Goal: Task Accomplishment & Management: Complete application form

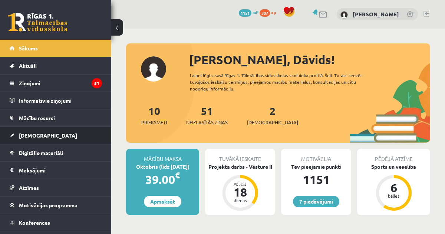
click at [46, 131] on link "[DEMOGRAPHIC_DATA]" at bounding box center [56, 135] width 92 height 17
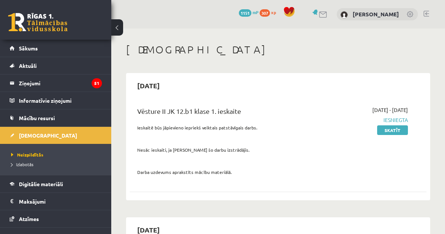
click at [179, 147] on p "Nesāc ieskaiti, ja [PERSON_NAME] šo darbu izstrādājis." at bounding box center [225, 149] width 177 height 7
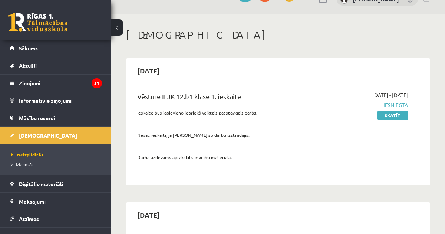
scroll to position [30, 0]
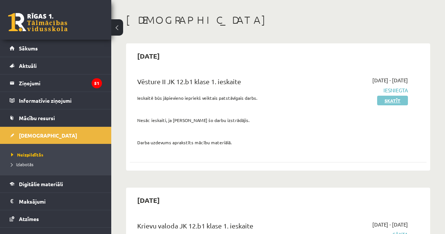
click at [389, 101] on link "Skatīt" at bounding box center [392, 101] width 31 height 10
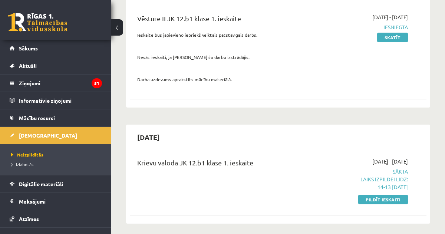
scroll to position [104, 0]
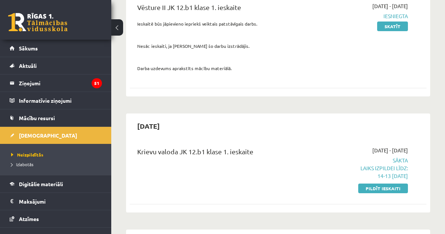
click at [378, 182] on div "[DATE] - [DATE] Sākta Laiks izpildei līdz: 14-13 [DATE] Pildīt ieskaiti" at bounding box center [367, 169] width 94 height 46
click at [373, 186] on link "Pildīt ieskaiti" at bounding box center [383, 188] width 50 height 10
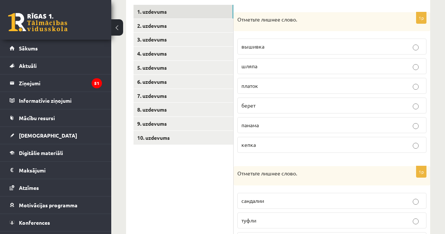
scroll to position [133, 0]
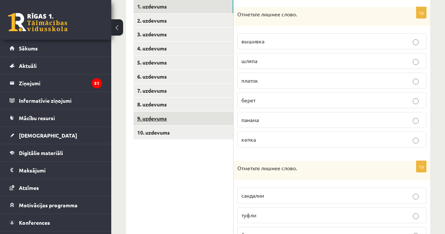
click at [212, 114] on link "9. uzdevums" at bounding box center [183, 119] width 100 height 14
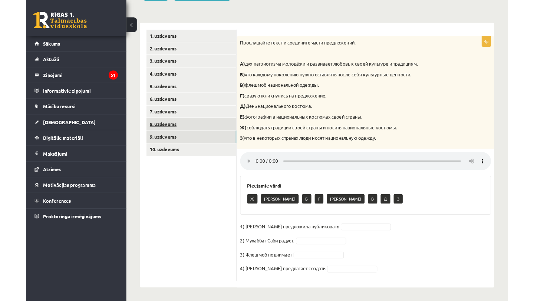
scroll to position [133, 0]
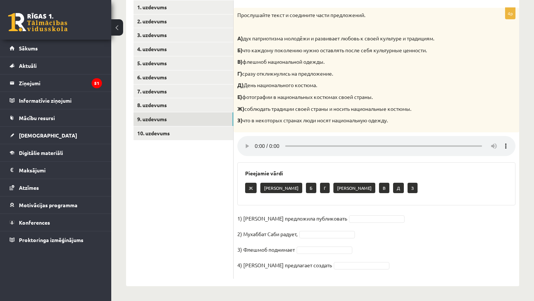
click at [354, 80] on div "Прослушайте текст и соедините части предложений. А) дух патриотизма молодёжи и …" at bounding box center [376, 70] width 285 height 125
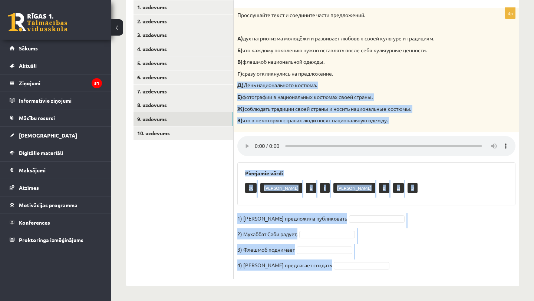
drag, startPoint x: 340, startPoint y: 206, endPoint x: 303, endPoint y: 300, distance: 101.4
click at [303, 234] on div "**********" at bounding box center [322, 98] width 423 height 405
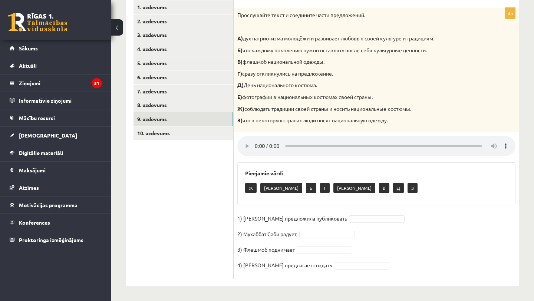
click at [203, 234] on ul "1. uzdevums 2. uzdevums 3. uzdevums 4. uzdevums 5. uzdevums 6. uzdevums 7. uzde…" at bounding box center [183, 139] width 100 height 278
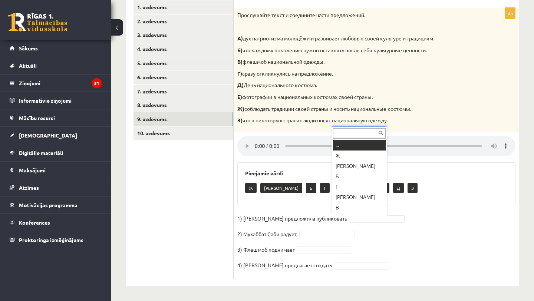
scroll to position [9, 0]
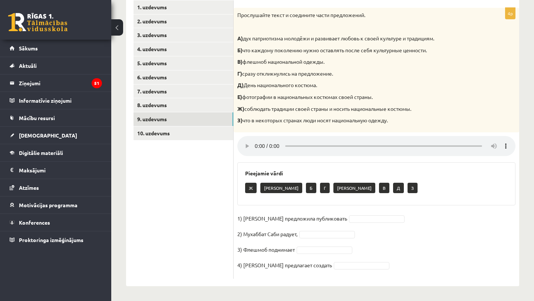
click at [306, 189] on p "Б" at bounding box center [311, 188] width 10 height 10
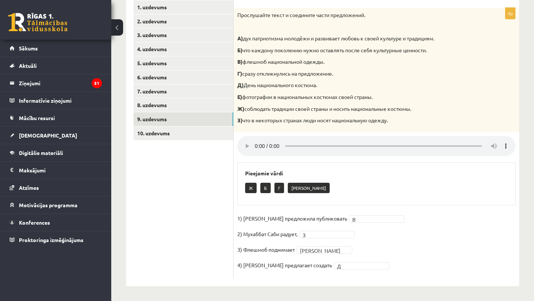
click at [310, 89] on p "Д) День национального костюма." at bounding box center [357, 85] width 241 height 7
click at [213, 76] on link "6. uzdevums" at bounding box center [183, 77] width 100 height 14
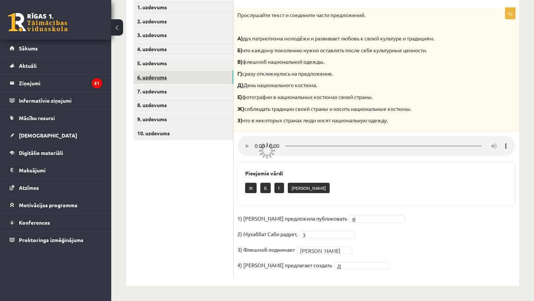
scroll to position [9, 0]
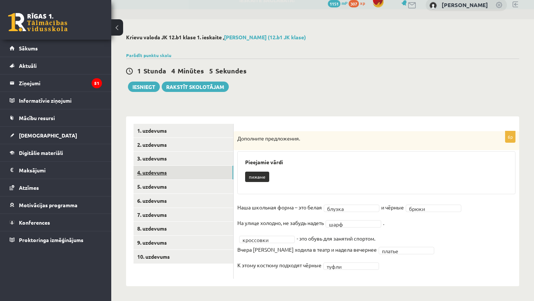
click at [171, 170] on link "4. uzdevums" at bounding box center [183, 173] width 100 height 14
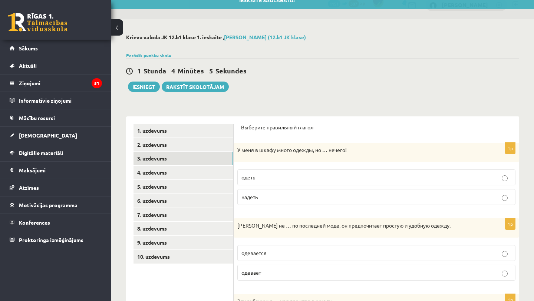
click at [172, 160] on link "3. uzdevums" at bounding box center [183, 159] width 100 height 14
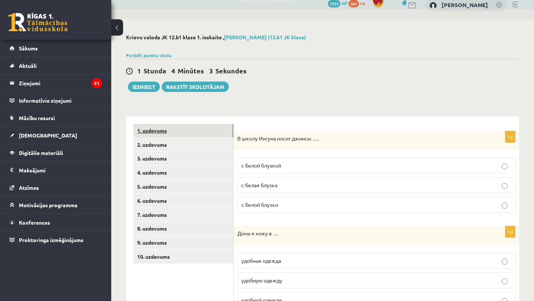
click at [187, 132] on link "1. uzdevums" at bounding box center [183, 131] width 100 height 14
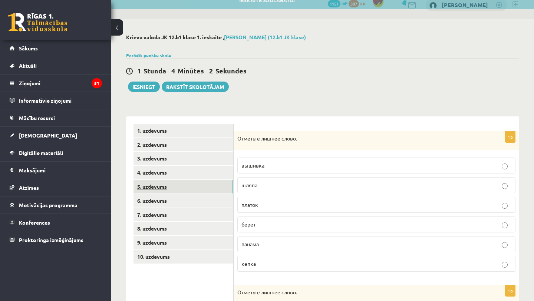
click at [182, 188] on link "5. uzdevums" at bounding box center [183, 187] width 100 height 14
